Goal: Book appointment/travel/reservation

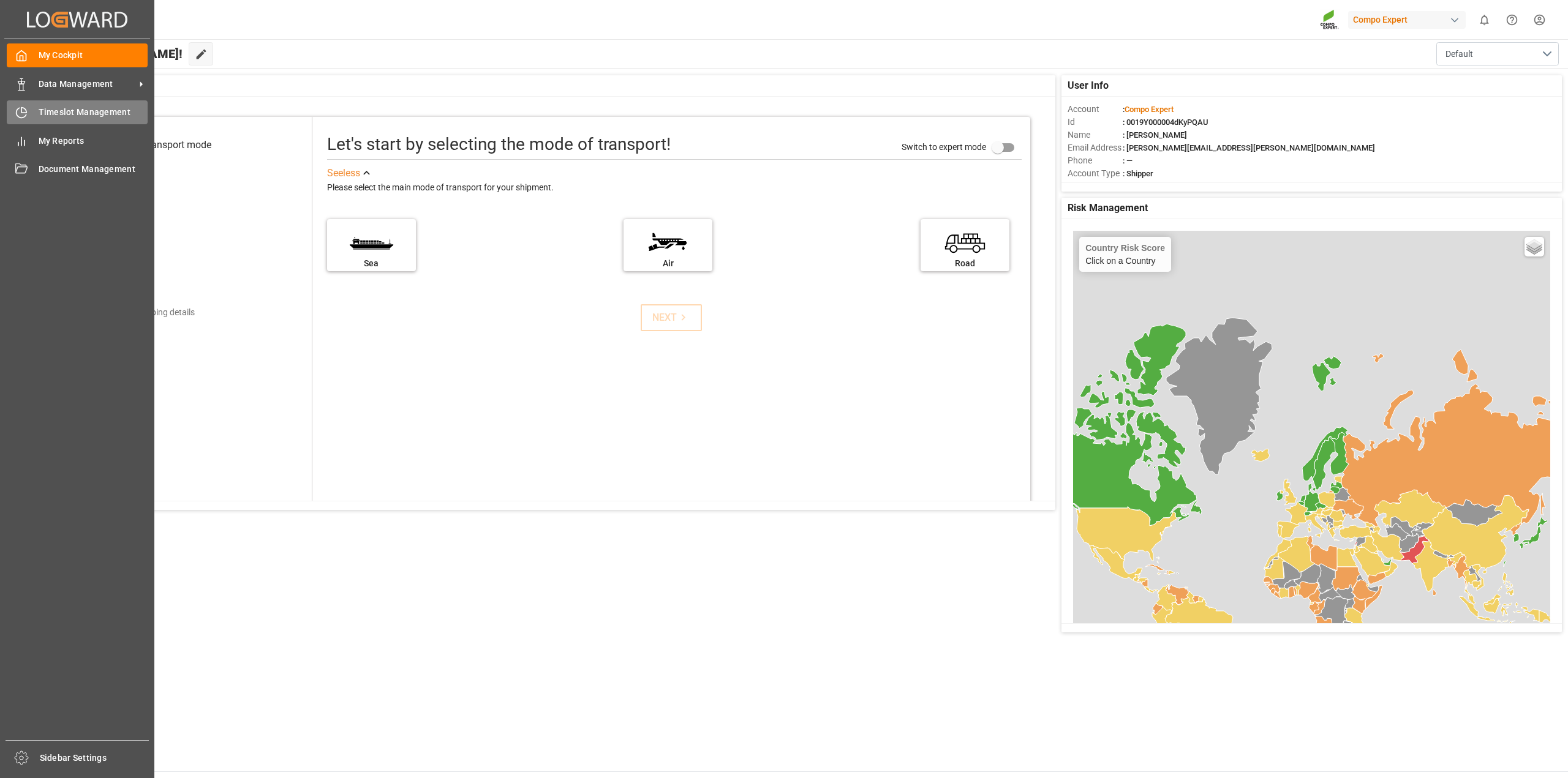
click at [50, 106] on span "Timeslot Management" at bounding box center [93, 112] width 109 height 13
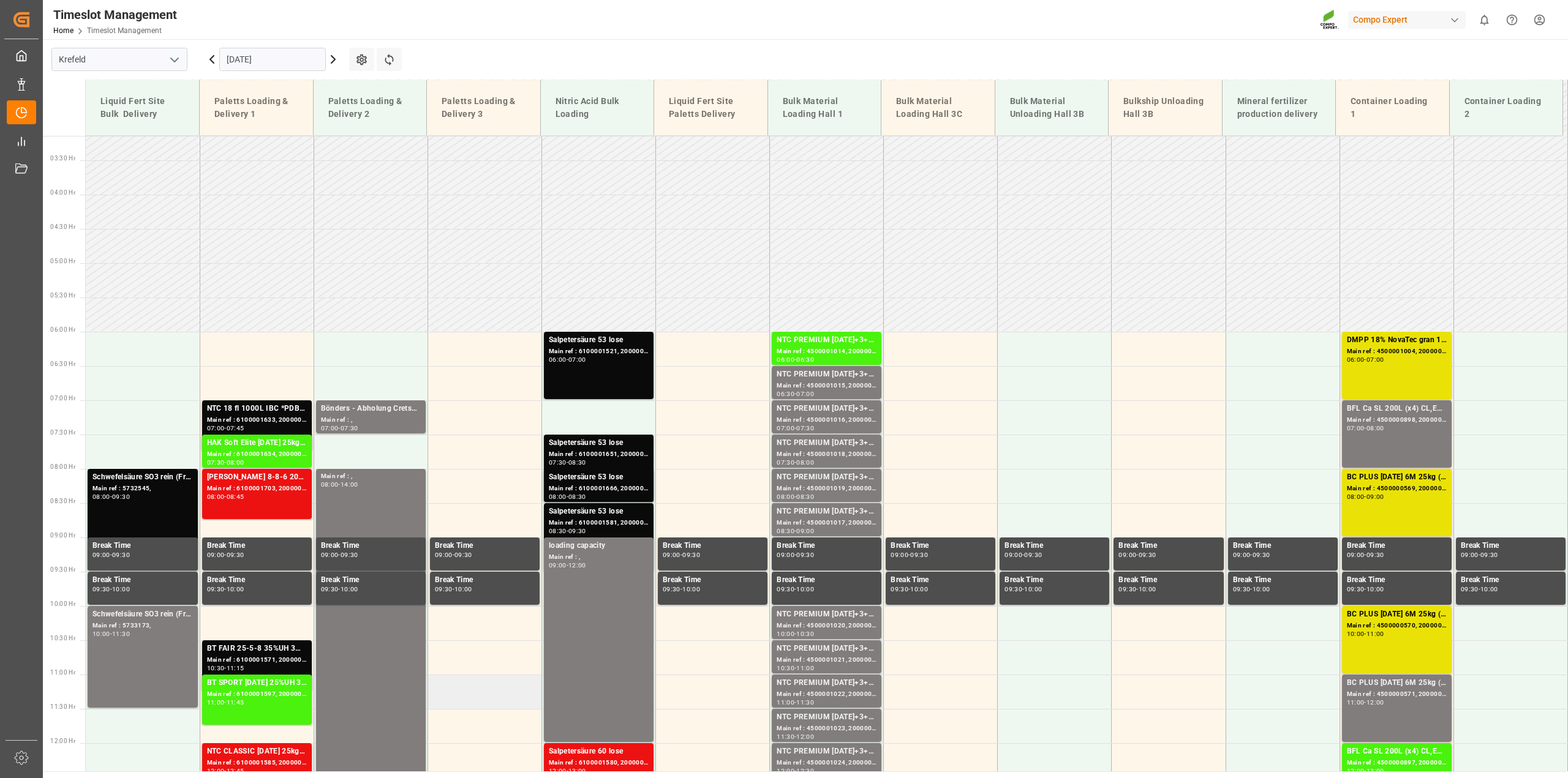
scroll to position [208, 0]
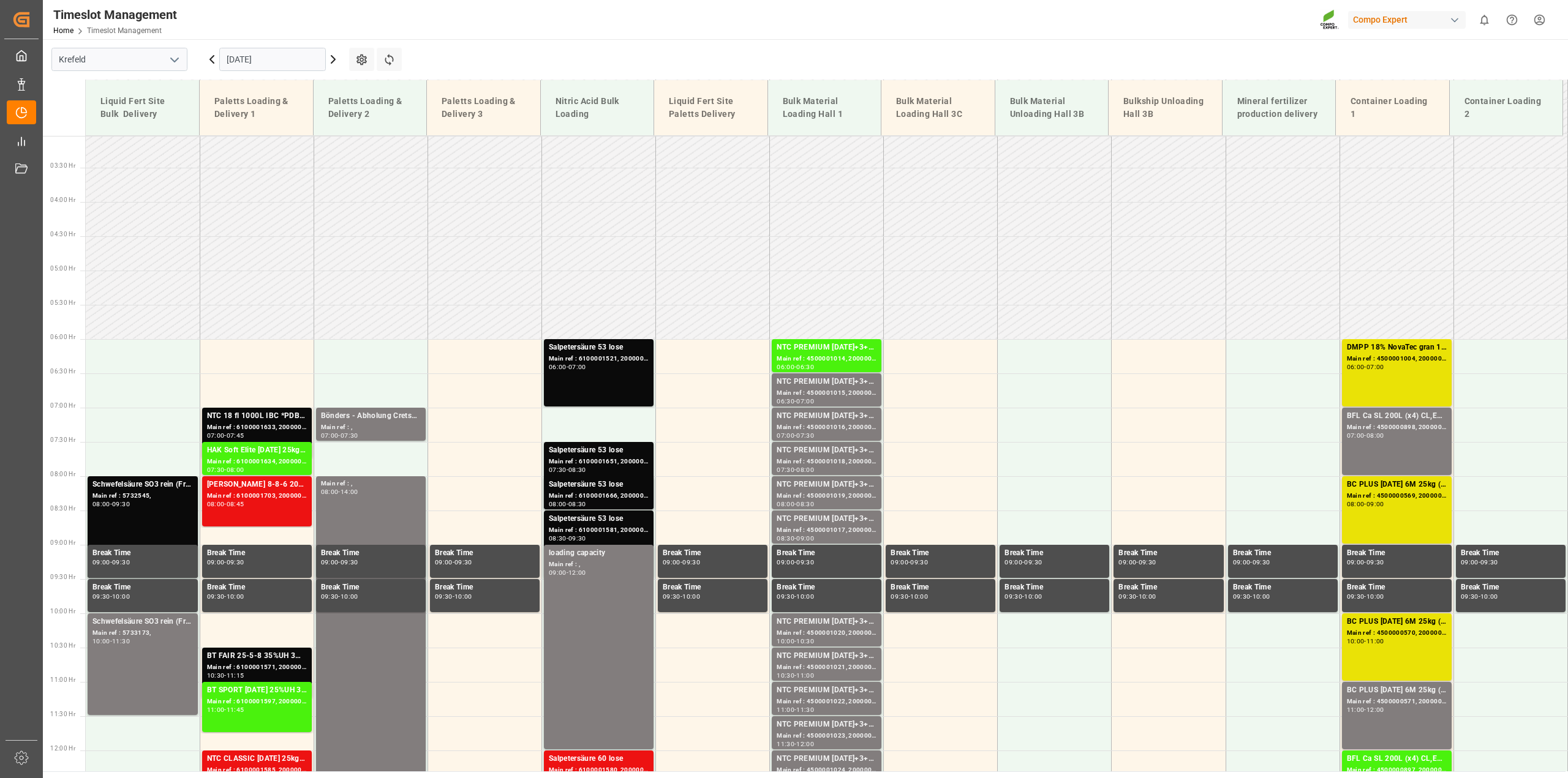
click at [335, 57] on icon at bounding box center [333, 59] width 15 height 15
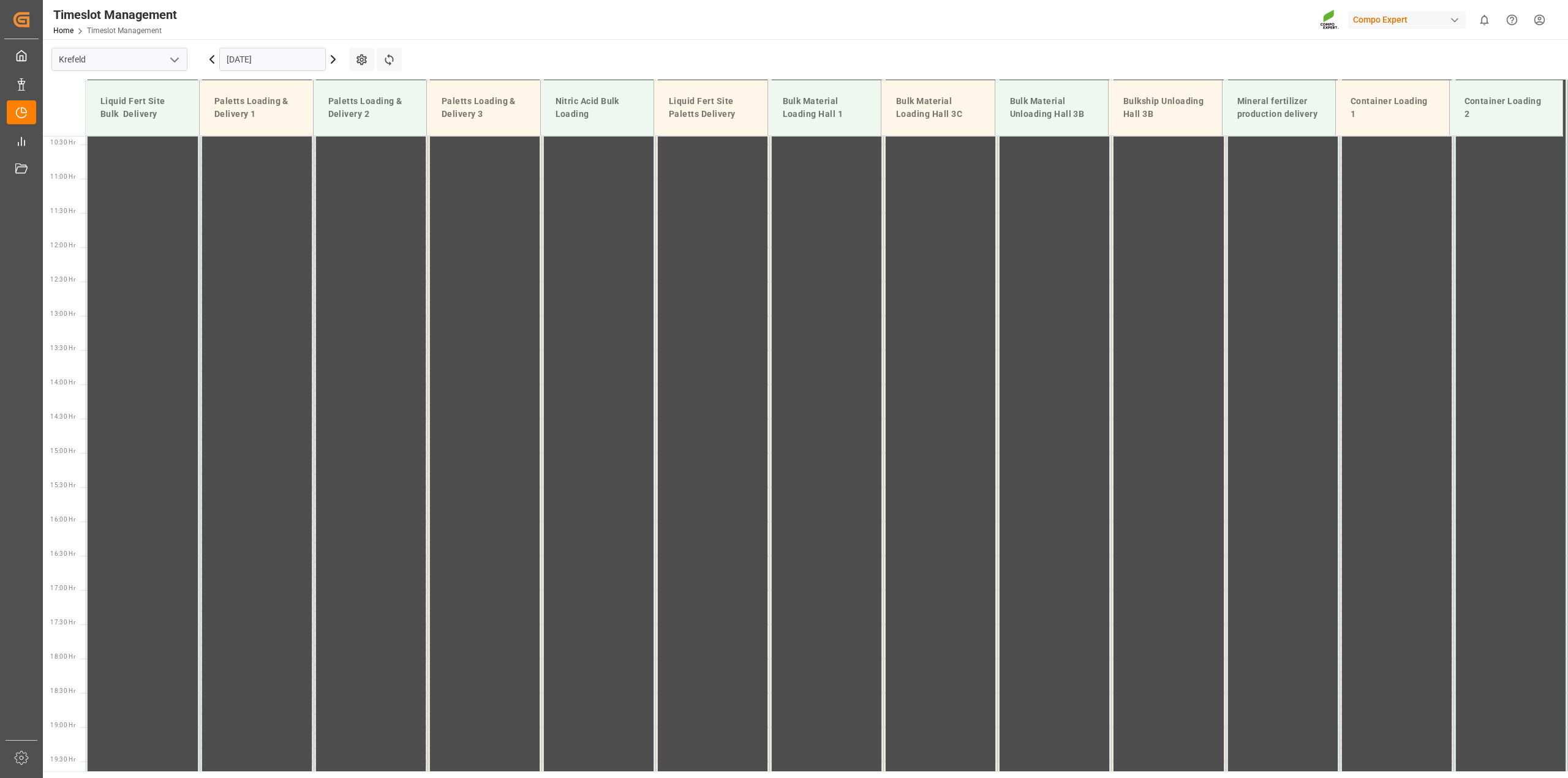
scroll to position [759, 0]
click at [334, 61] on icon at bounding box center [333, 59] width 4 height 8
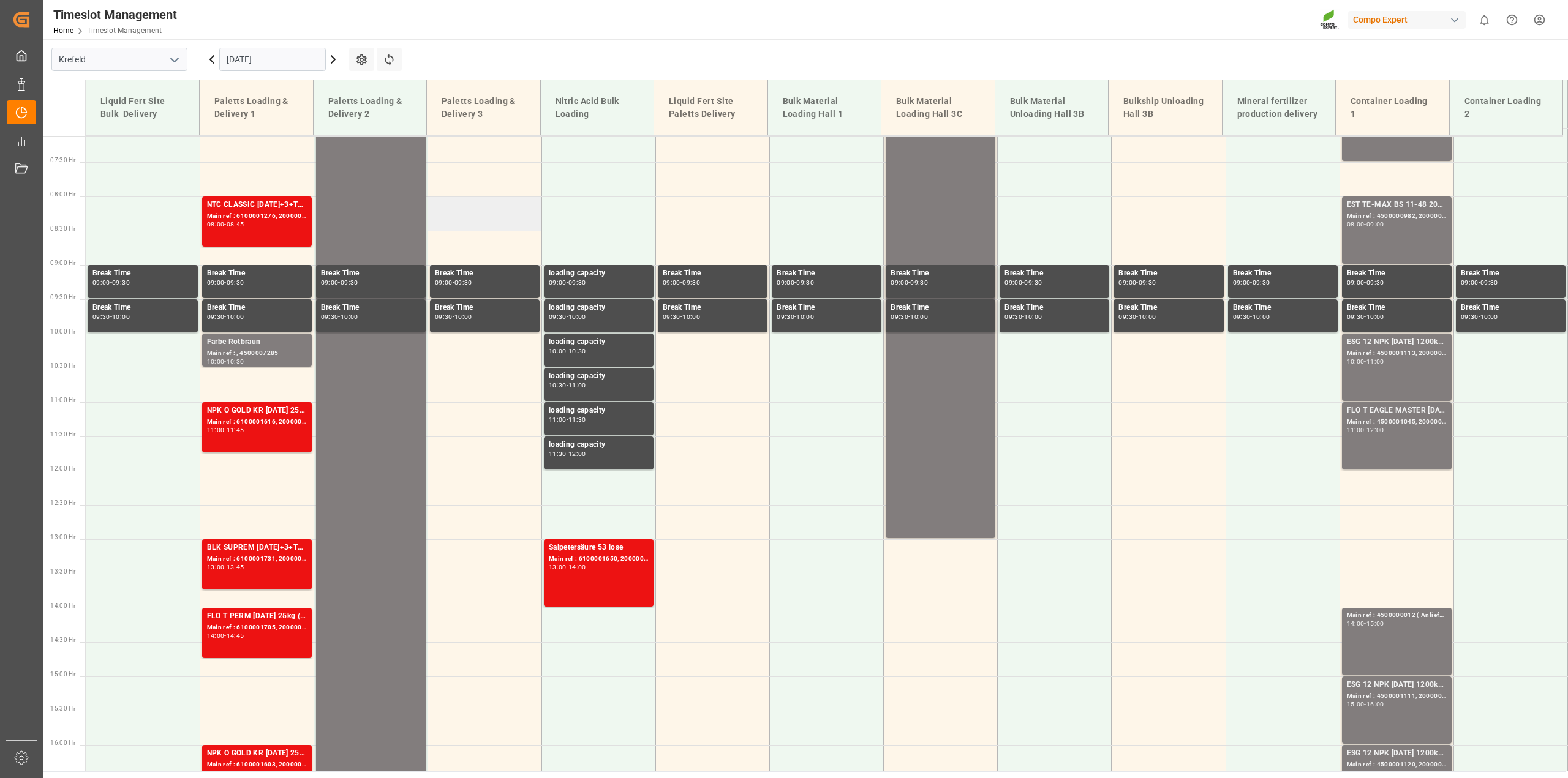
scroll to position [514, 0]
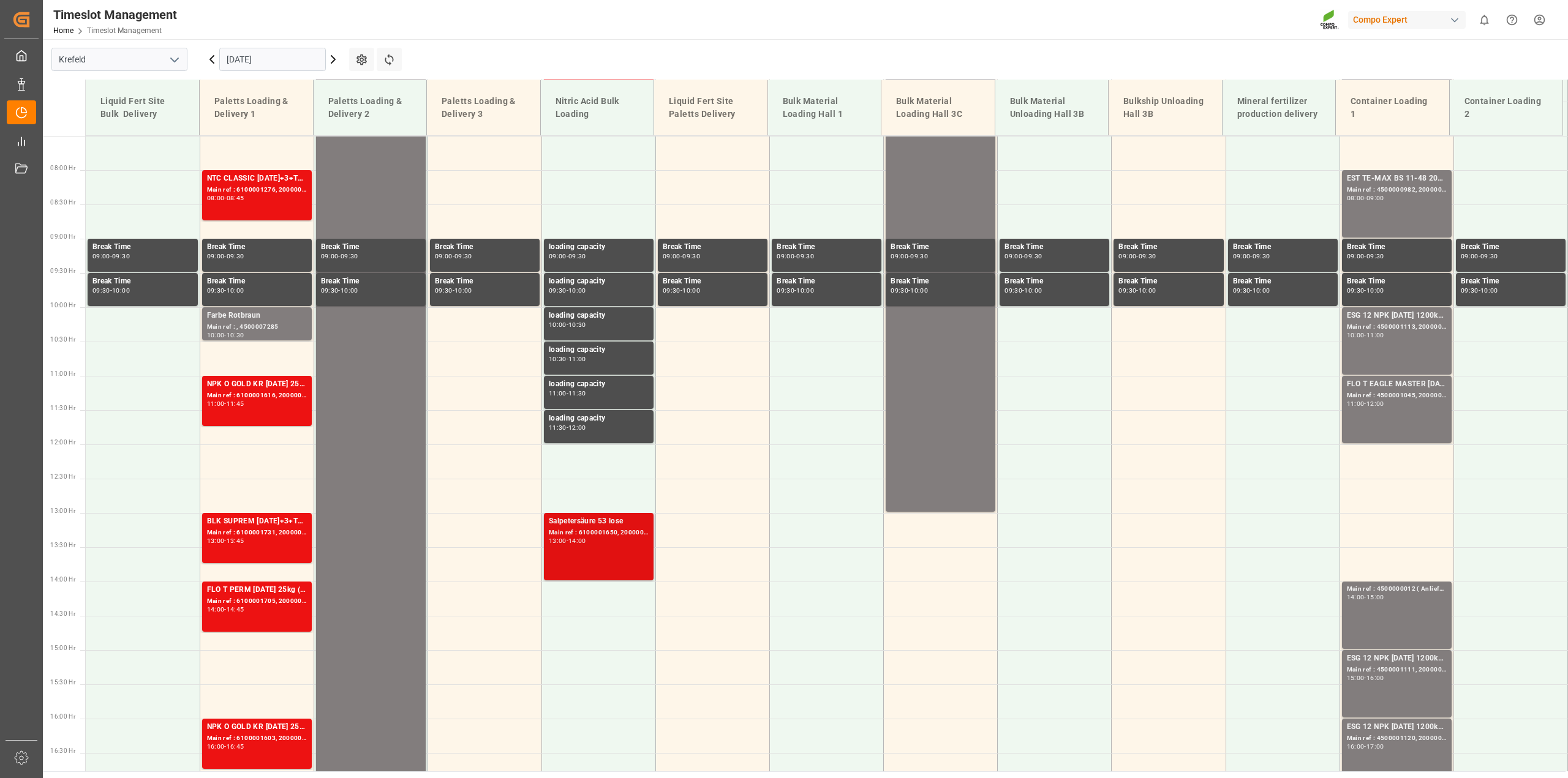
click at [637, 532] on div "Main ref : 6100001650, 2000001399" at bounding box center [598, 533] width 99 height 11
